Goal: Information Seeking & Learning: Check status

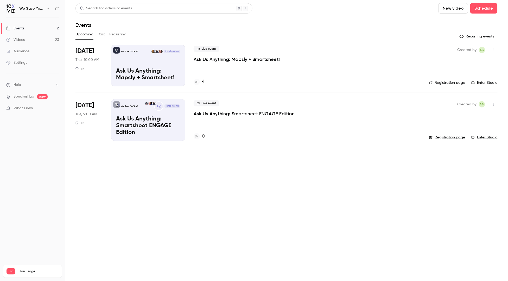
click at [203, 82] on h4 "4" at bounding box center [203, 81] width 3 height 7
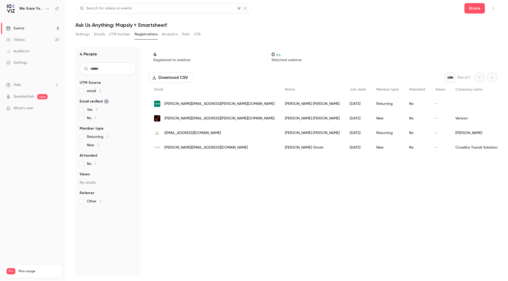
click at [32, 28] on link "Events 2" at bounding box center [32, 28] width 65 height 11
